Goal: Transaction & Acquisition: Obtain resource

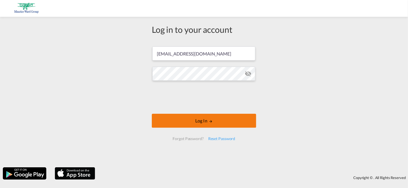
click at [205, 121] on button "Log In" at bounding box center [204, 121] width 104 height 14
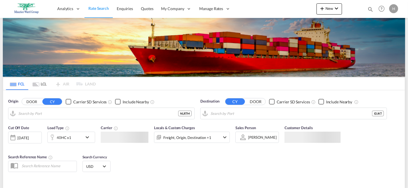
type input "[GEOGRAPHIC_DATA], NLRTM"
type input "[GEOGRAPHIC_DATA], [GEOGRAPHIC_DATA], IDJKT"
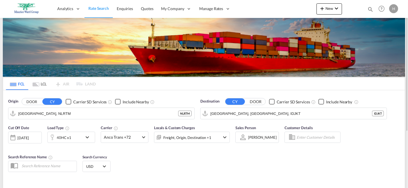
click at [21, 138] on div "[DATE]" at bounding box center [23, 138] width 12 height 5
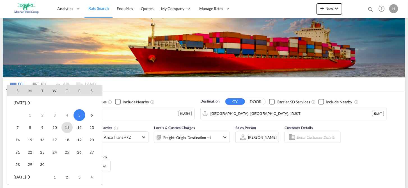
click at [65, 128] on span "11" at bounding box center [67, 127] width 11 height 11
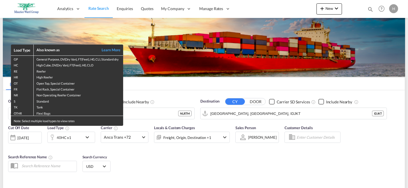
click at [142, 137] on div "Load Type Also known as Learn More GP General Purpose, DV(Dry Van), FT(Feet), H…" at bounding box center [204, 94] width 408 height 188
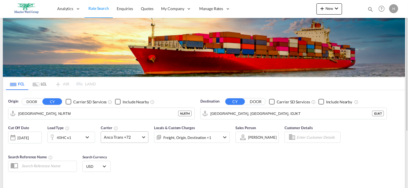
click at [143, 138] on md-select-value "Anco Trans +72" at bounding box center [124, 137] width 47 height 11
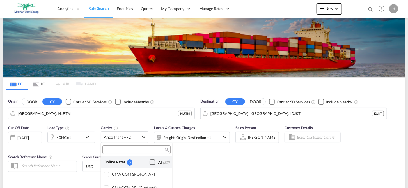
click at [150, 163] on div "Checkbox No Ink" at bounding box center [153, 163] width 6 height 6
click at [249, 113] on md-backdrop at bounding box center [204, 94] width 408 height 188
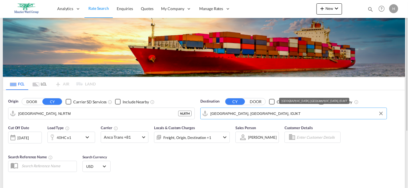
click at [250, 115] on input "[GEOGRAPHIC_DATA], [GEOGRAPHIC_DATA], IDJKT" at bounding box center [298, 114] width 174 height 8
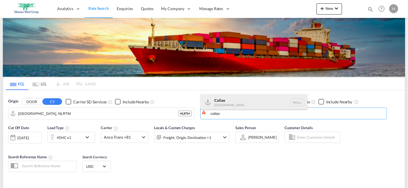
click at [222, 100] on div "Callao [GEOGRAPHIC_DATA] PECLL" at bounding box center [254, 102] width 107 height 17
type input "Callao, PECLL"
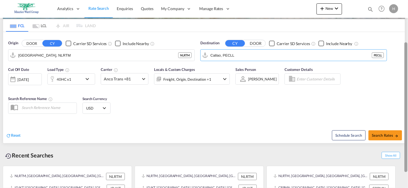
scroll to position [59, 0]
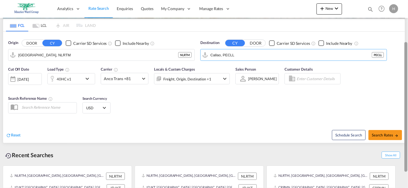
drag, startPoint x: 407, startPoint y: 120, endPoint x: 415, endPoint y: 161, distance: 41.8
click at [385, 133] on button "Search Rates" at bounding box center [386, 135] width 34 height 10
type input "NLRTM to PECLL / [DATE]"
